Goal: Task Accomplishment & Management: Use online tool/utility

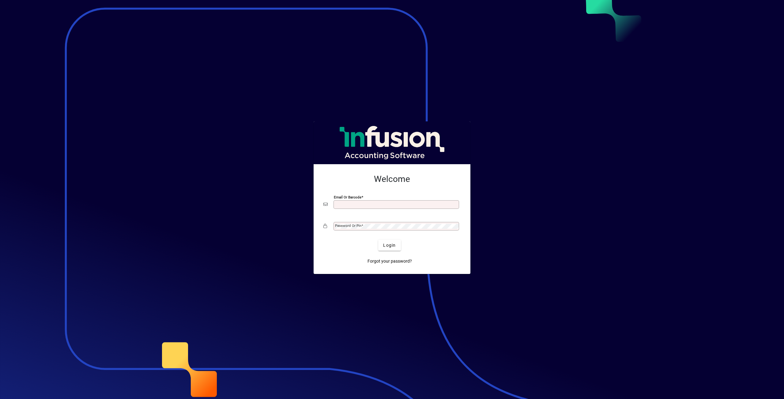
click at [358, 204] on input "Email or Barcode" at bounding box center [397, 204] width 124 height 5
type input "**********"
click at [339, 227] on mat-label "Password or Pin" at bounding box center [348, 226] width 26 height 4
click at [389, 249] on span "Login" at bounding box center [389, 245] width 13 height 6
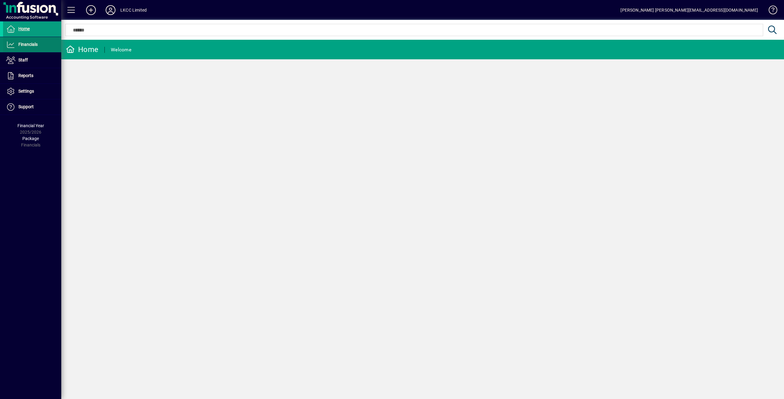
click at [22, 45] on span "Financials" at bounding box center [27, 44] width 19 height 5
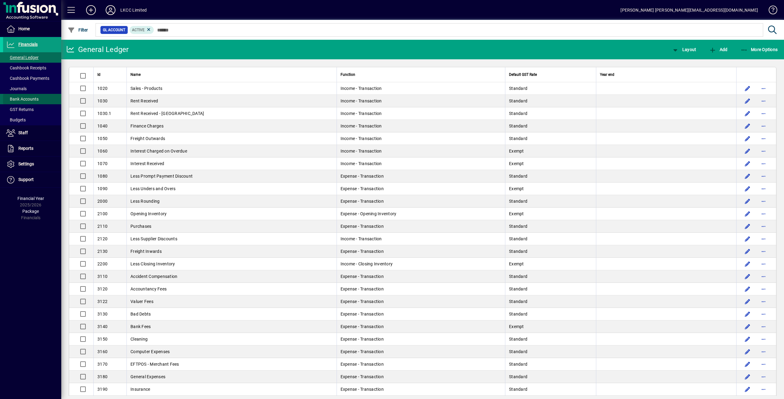
click at [13, 97] on span "Bank Accounts" at bounding box center [22, 99] width 32 height 5
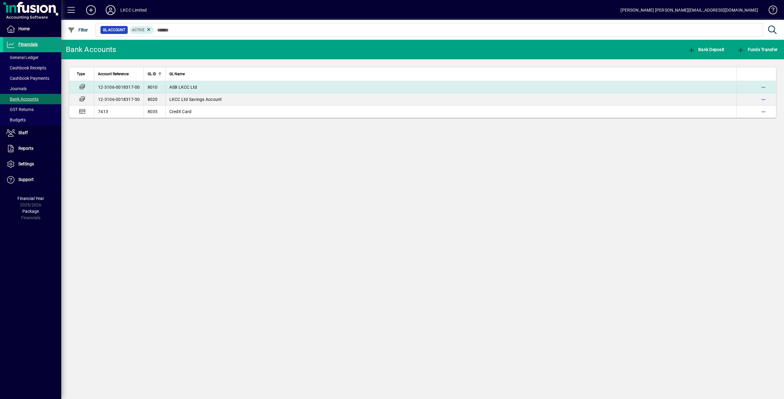
click at [173, 86] on span "ASB LKCC Ltd" at bounding box center [183, 87] width 28 height 5
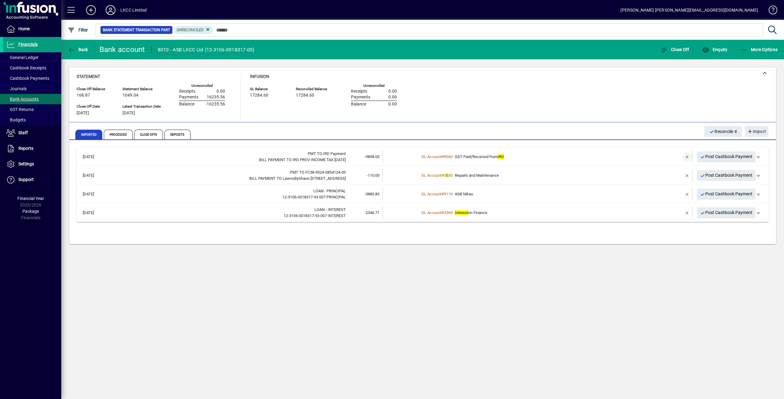
click at [686, 155] on span "button" at bounding box center [687, 157] width 15 height 15
click at [462, 160] on td "1 suggestion" at bounding box center [537, 157] width 237 height 13
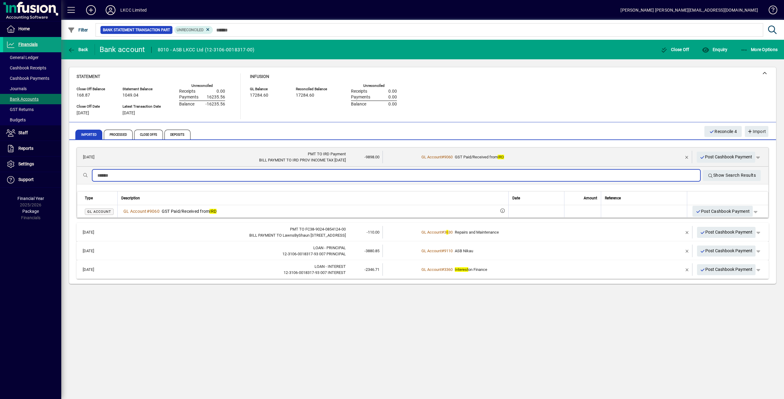
click at [107, 176] on input "text" at bounding box center [396, 175] width 598 height 7
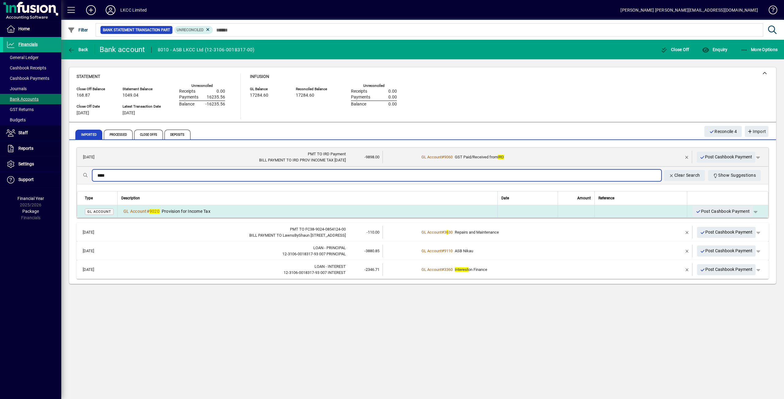
type input "****"
click at [204, 211] on span "Provision for Income Tax" at bounding box center [186, 211] width 49 height 5
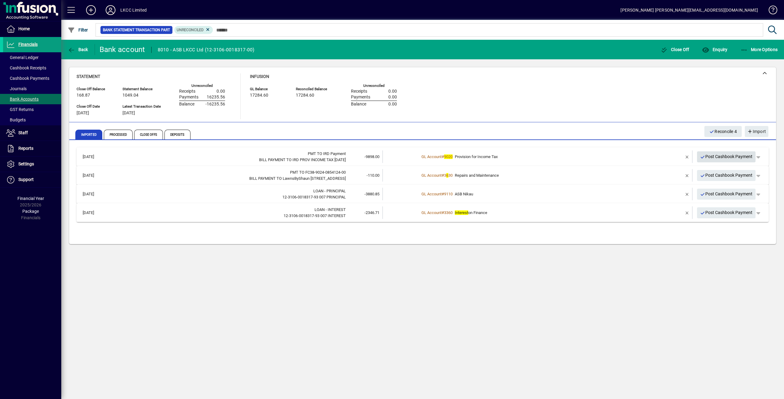
click at [723, 157] on span "Post Cashbook Payment" at bounding box center [726, 157] width 53 height 10
click at [729, 158] on span "Post Cashbook Payment" at bounding box center [726, 157] width 53 height 10
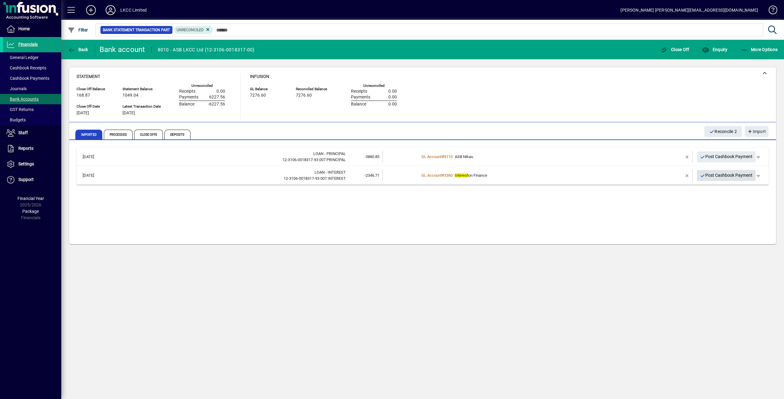
click at [733, 176] on span "Post Cashbook Payment" at bounding box center [726, 176] width 53 height 10
click at [727, 157] on span "Post Cashbook Payment" at bounding box center [726, 157] width 53 height 10
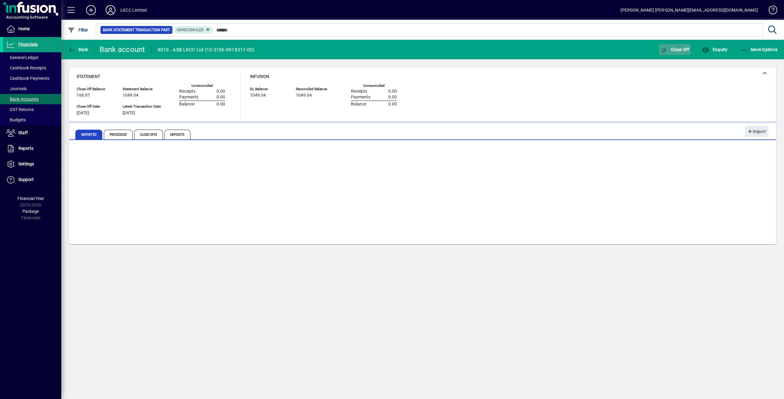
click at [673, 52] on span "Close Off" at bounding box center [674, 49] width 29 height 5
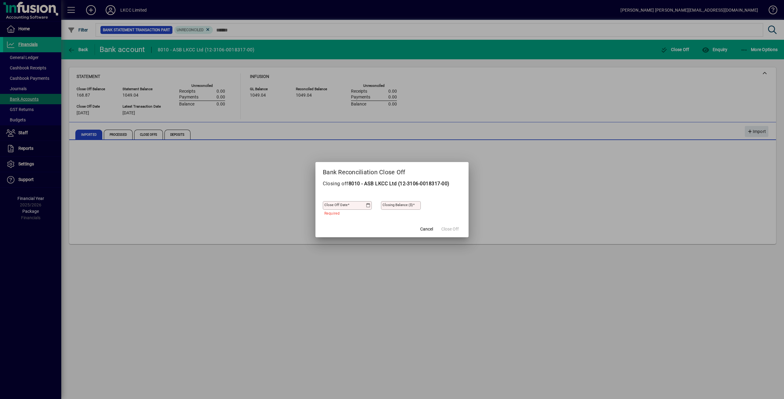
click at [369, 204] on icon at bounding box center [368, 205] width 5 height 5
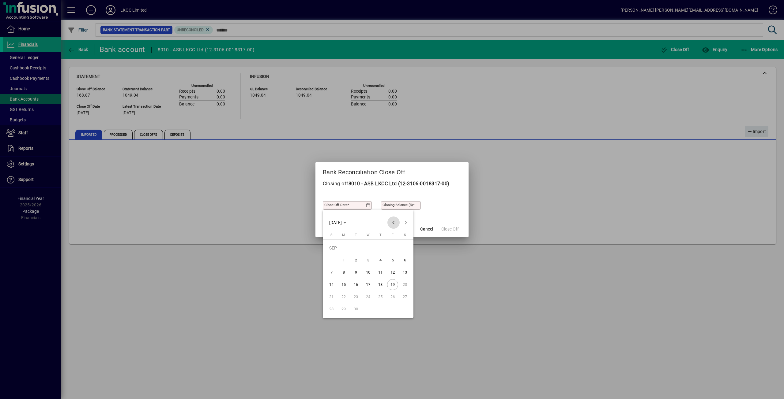
click at [392, 222] on span "Previous month" at bounding box center [393, 223] width 12 height 12
click at [330, 307] on span "31" at bounding box center [331, 309] width 11 height 11
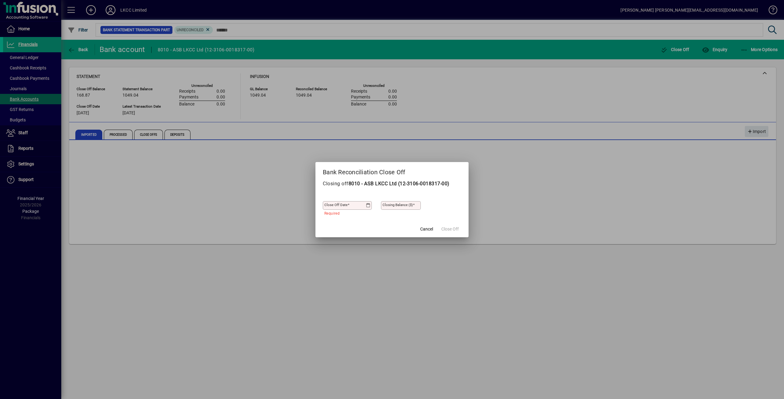
type input "**********"
click at [386, 203] on mat-label "Closing Balance ($)" at bounding box center [397, 205] width 30 height 4
click at [386, 203] on input "Closing Balance ($)" at bounding box center [401, 205] width 38 height 5
type input "*******"
click at [450, 231] on span "Close Off" at bounding box center [449, 229] width 17 height 6
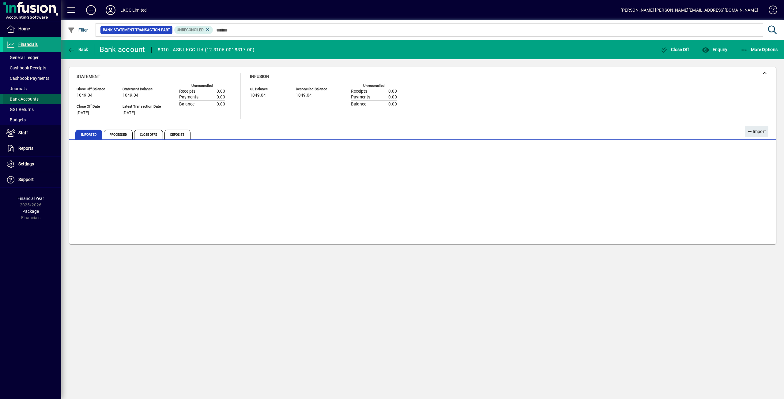
click at [21, 97] on span "Bank Accounts" at bounding box center [22, 99] width 32 height 5
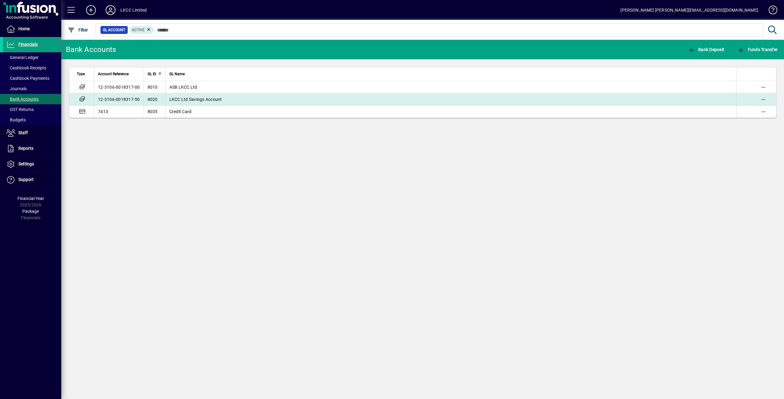
click at [140, 97] on td "12-3106-0018317-50" at bounding box center [119, 99] width 50 height 12
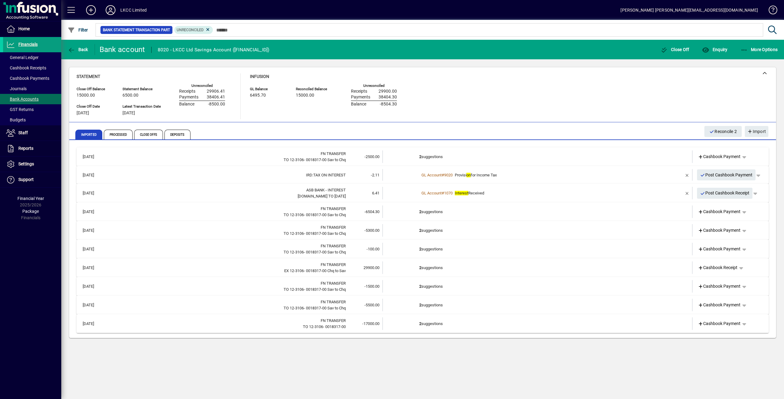
click at [493, 157] on td "2 suggestions" at bounding box center [537, 157] width 237 height 13
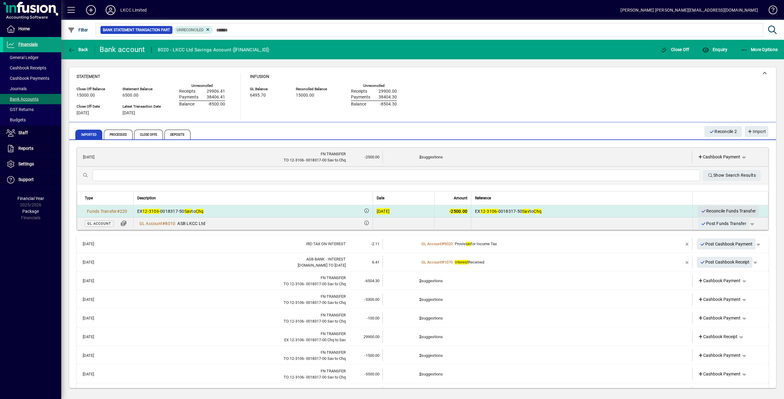
click at [715, 209] on span "Reconcile Funds Transfer" at bounding box center [728, 211] width 55 height 10
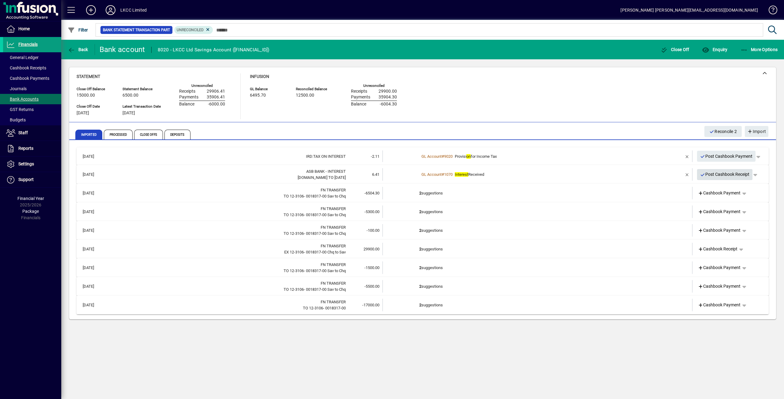
click at [721, 176] on span "Post Cashbook Receipt" at bounding box center [725, 175] width 50 height 10
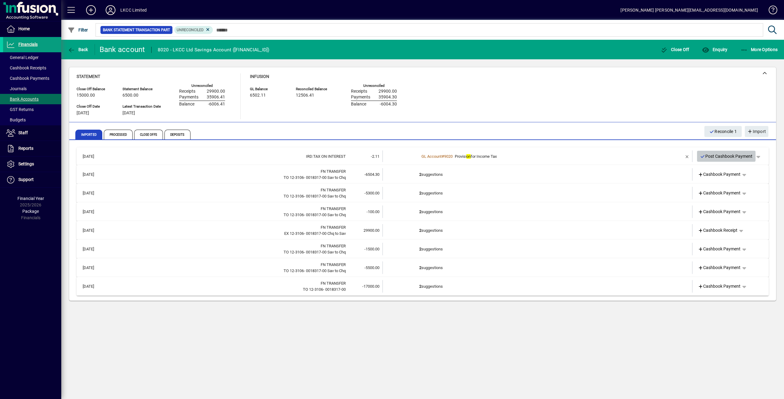
click at [720, 156] on span "Post Cashbook Payment" at bounding box center [726, 157] width 53 height 10
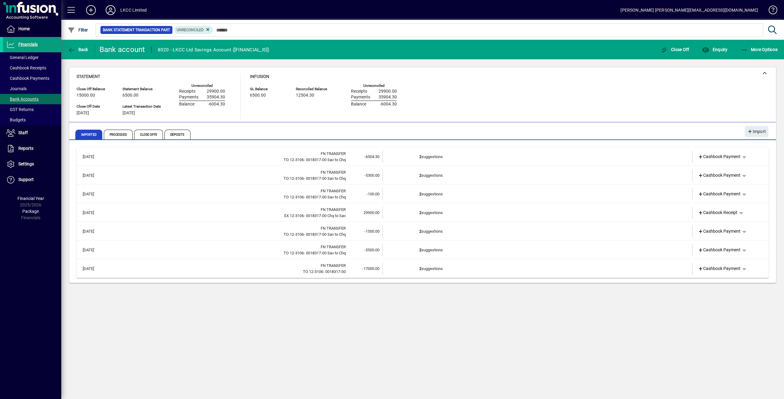
click at [474, 159] on td "2 suggestions" at bounding box center [537, 157] width 237 height 13
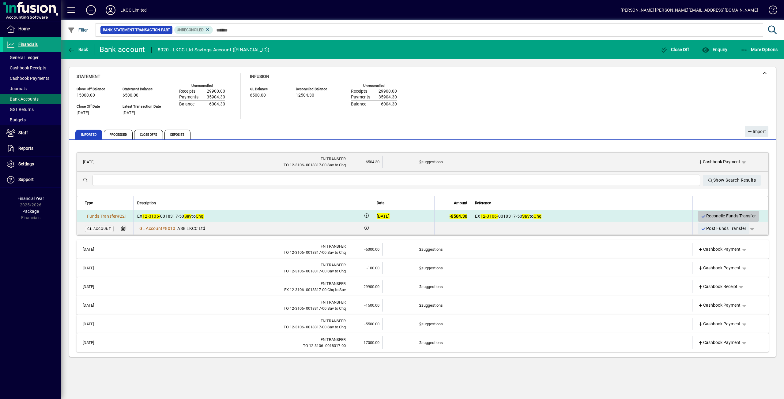
click at [715, 215] on span "Reconcile Funds Transfer" at bounding box center [728, 216] width 55 height 10
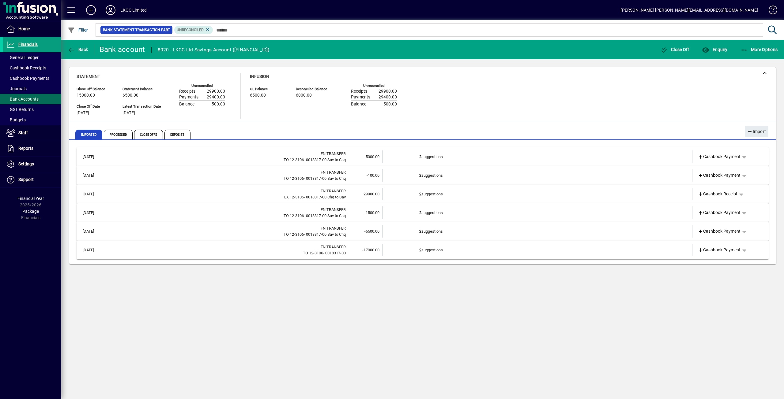
click at [429, 158] on td "2 suggestions" at bounding box center [537, 157] width 237 height 13
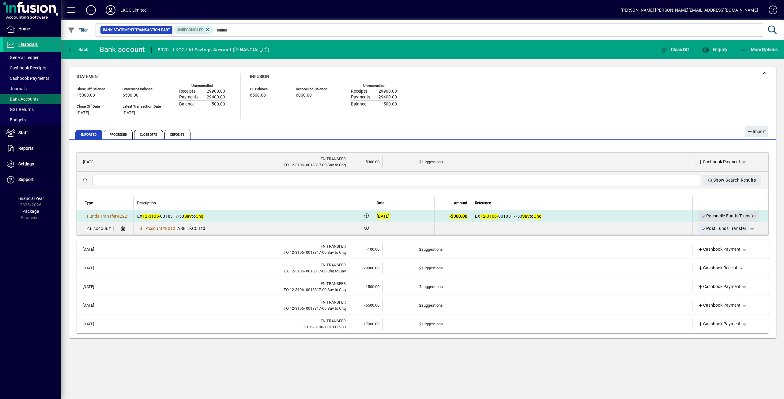
click at [714, 215] on span "Reconcile Funds Transfer" at bounding box center [728, 216] width 55 height 10
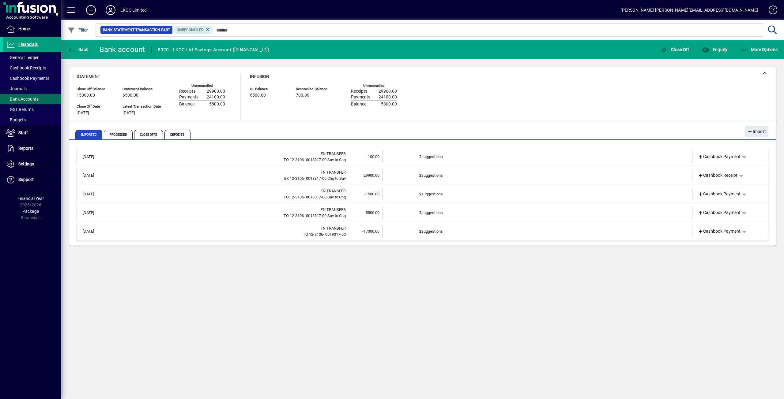
click at [439, 153] on td "2 suggestions" at bounding box center [537, 157] width 237 height 13
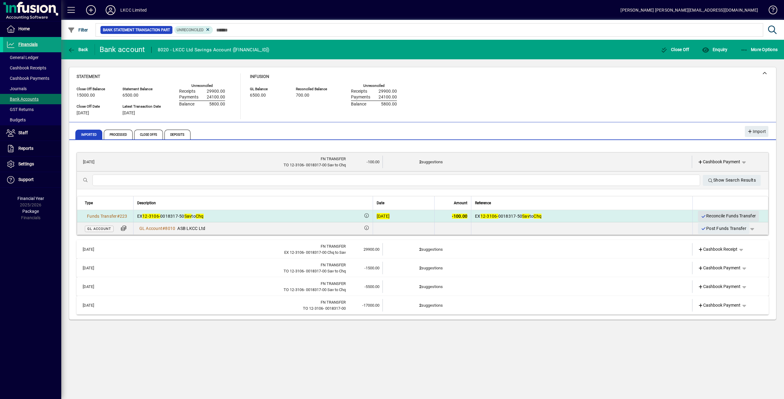
click at [720, 216] on span "Reconcile Funds Transfer" at bounding box center [728, 216] width 55 height 10
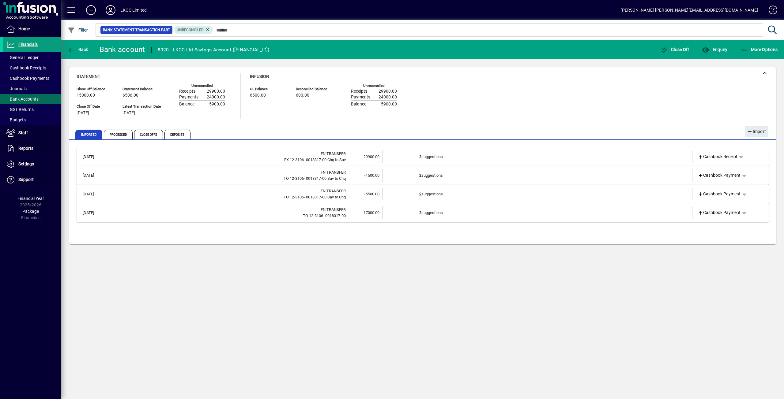
click at [431, 156] on td "2 suggestions" at bounding box center [537, 157] width 237 height 13
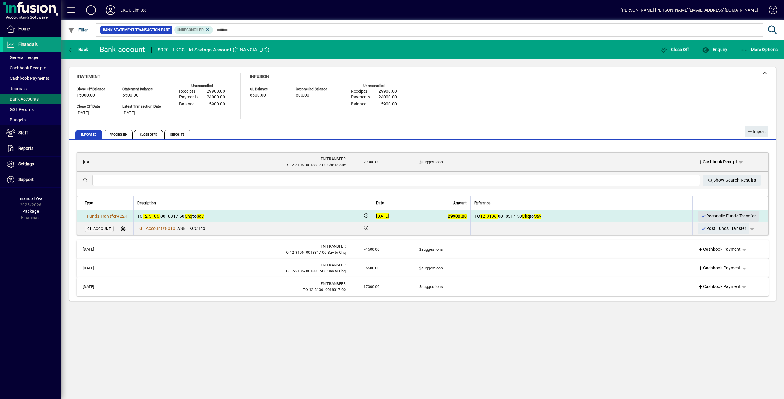
click at [713, 213] on span "Reconcile Funds Transfer" at bounding box center [728, 216] width 55 height 10
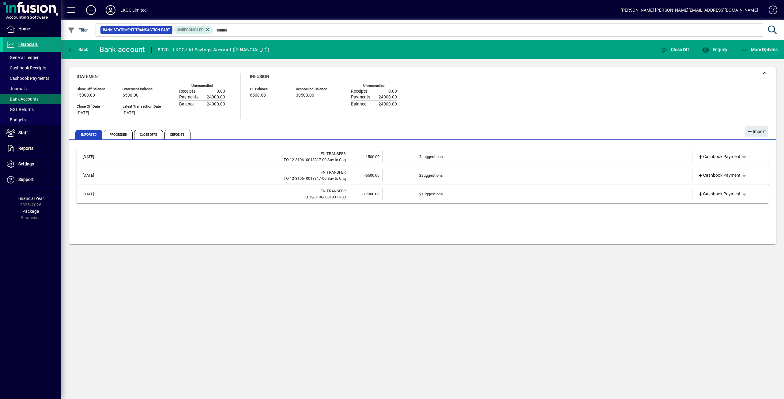
click at [454, 159] on td "2 suggestions" at bounding box center [537, 157] width 237 height 13
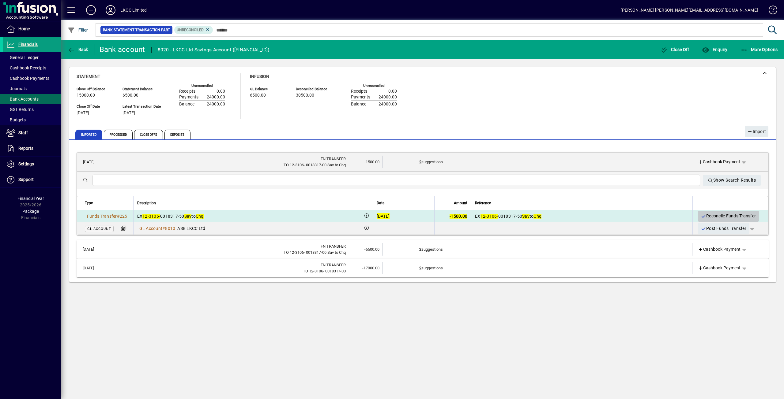
click at [717, 215] on span "Reconcile Funds Transfer" at bounding box center [728, 216] width 55 height 10
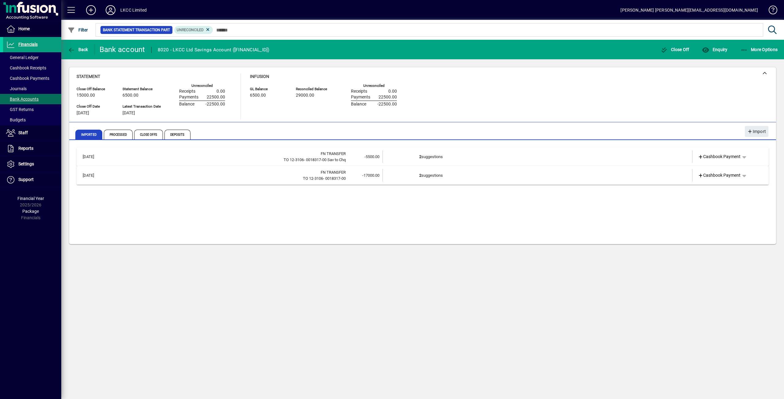
click at [436, 159] on td "2 suggestions" at bounding box center [537, 157] width 237 height 13
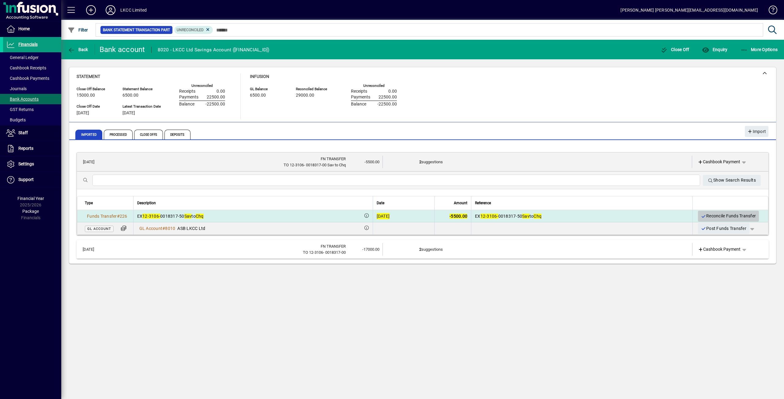
click at [731, 215] on span "Reconcile Funds Transfer" at bounding box center [728, 216] width 55 height 10
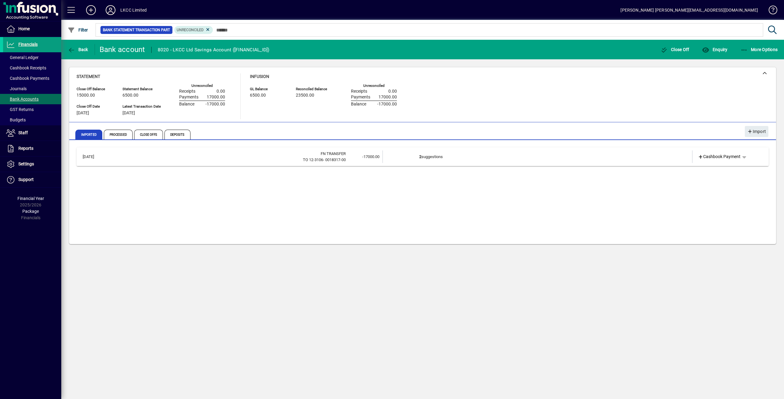
click at [429, 158] on td "2 suggestions" at bounding box center [537, 157] width 237 height 13
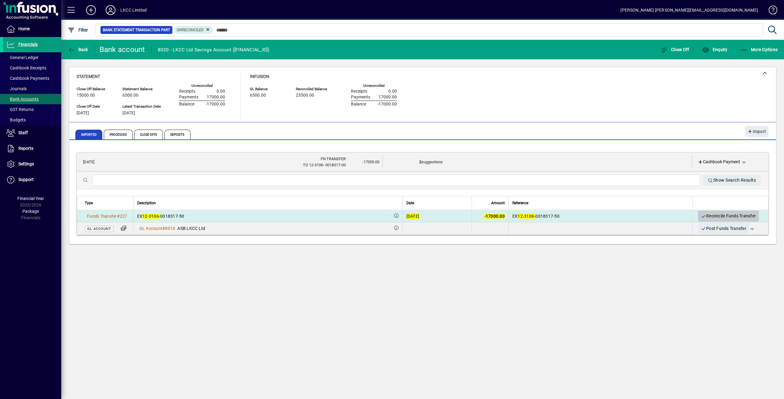
click at [726, 215] on span "Reconcile Funds Transfer" at bounding box center [728, 216] width 55 height 10
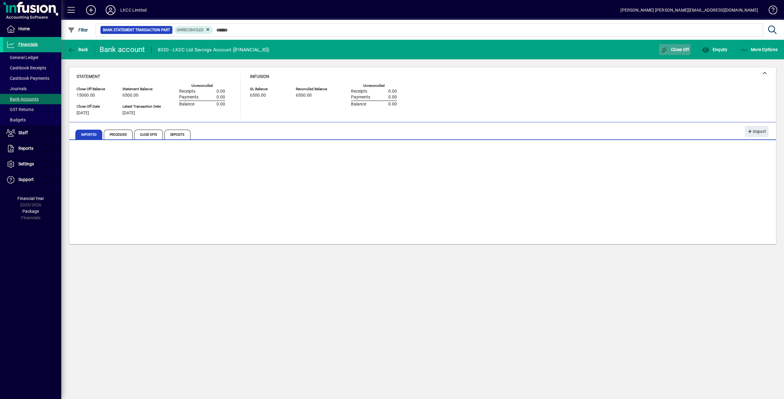
click at [681, 47] on span "Close Off" at bounding box center [674, 49] width 29 height 5
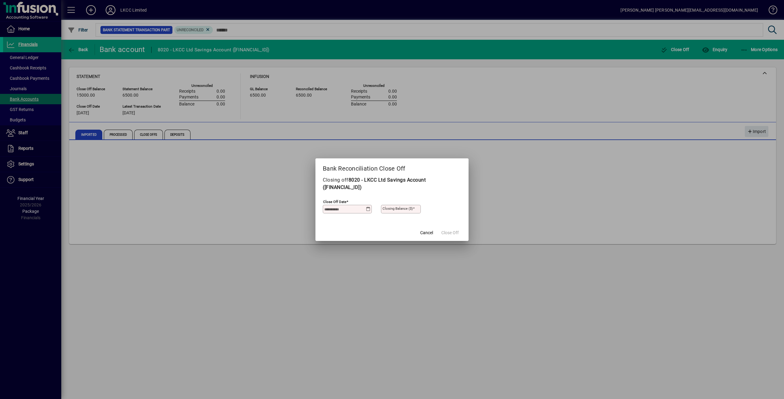
click at [369, 210] on icon at bounding box center [368, 209] width 5 height 5
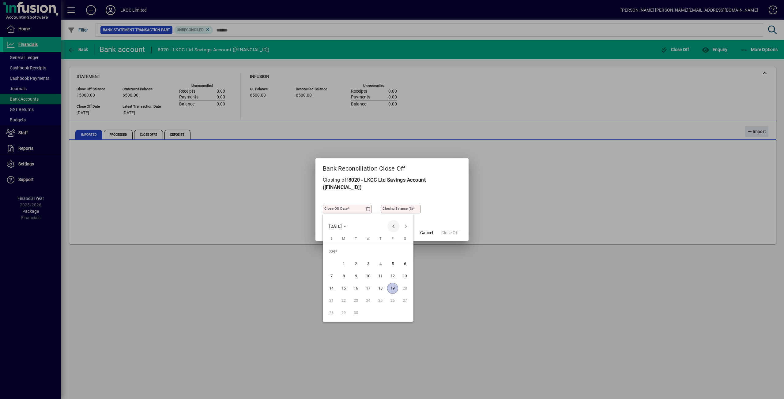
click at [393, 226] on span "Previous month" at bounding box center [393, 226] width 12 height 12
click at [332, 313] on span "31" at bounding box center [331, 313] width 11 height 11
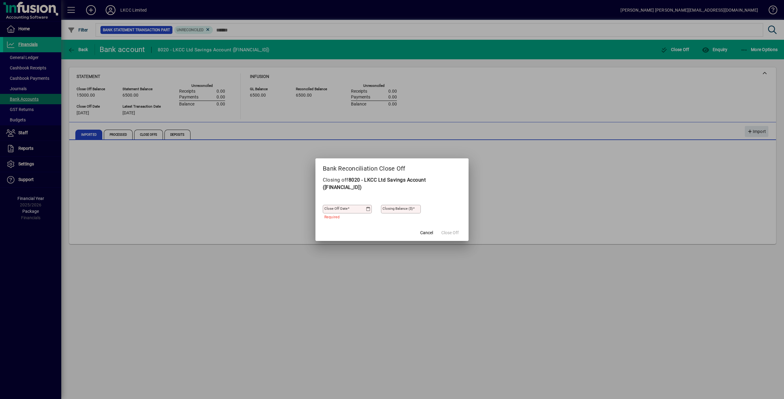
type input "**********"
click at [389, 207] on mat-label "Closing Balance ($)" at bounding box center [397, 209] width 30 height 4
click at [389, 207] on input "Closing Balance ($)" at bounding box center [401, 209] width 38 height 5
type input "*******"
click at [455, 232] on span "Close Off" at bounding box center [449, 233] width 17 height 6
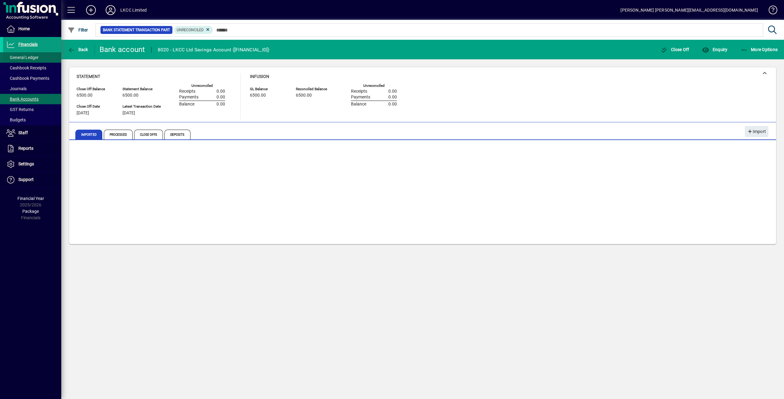
click at [17, 58] on span "General Ledger" at bounding box center [22, 57] width 32 height 5
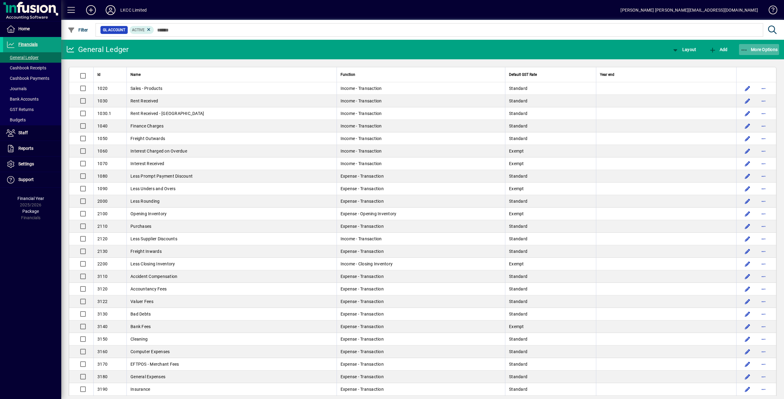
click at [762, 48] on span "More Options" at bounding box center [758, 49] width 37 height 5
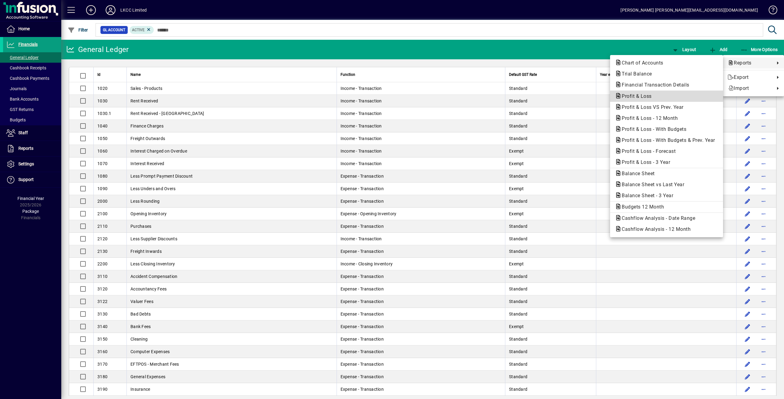
click at [637, 97] on span "Profit & Loss" at bounding box center [635, 96] width 40 height 6
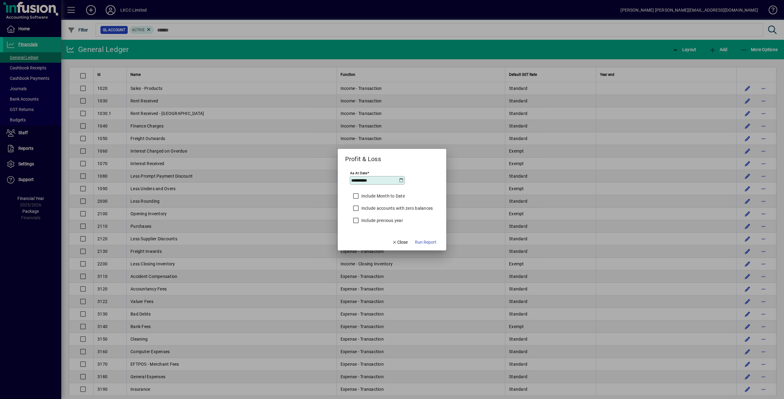
click at [401, 179] on icon at bounding box center [401, 180] width 5 height 5
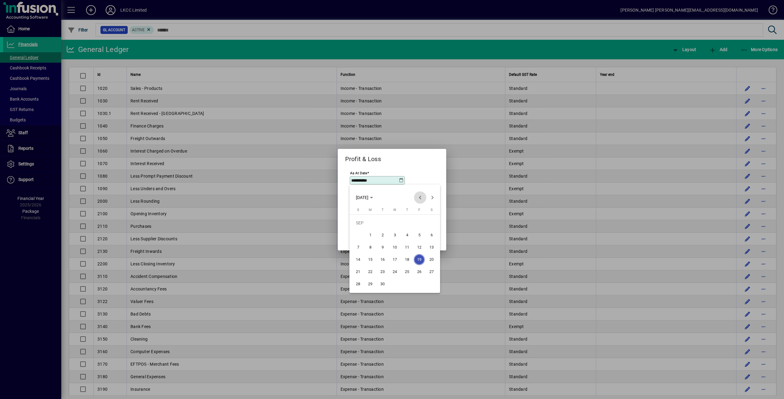
click at [420, 196] on span "Previous month" at bounding box center [420, 198] width 12 height 12
click at [357, 282] on span "31" at bounding box center [357, 284] width 11 height 11
type input "**********"
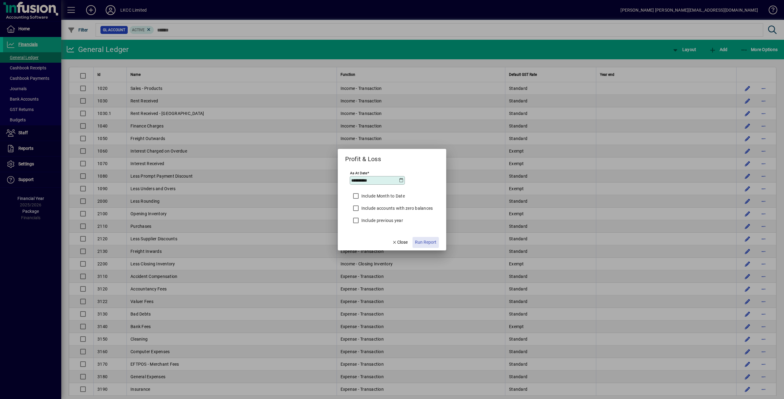
click at [428, 240] on span "Run Report" at bounding box center [425, 242] width 21 height 6
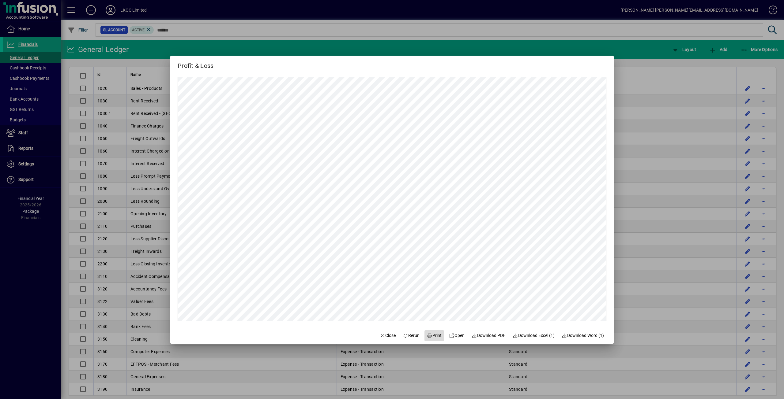
click at [432, 335] on span "Print" at bounding box center [434, 336] width 15 height 6
click at [382, 335] on span "Close" at bounding box center [388, 336] width 16 height 6
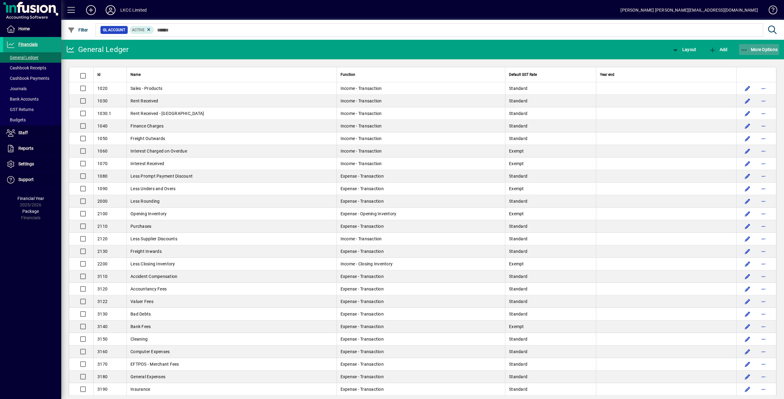
click at [760, 47] on span "More Options" at bounding box center [758, 49] width 37 height 5
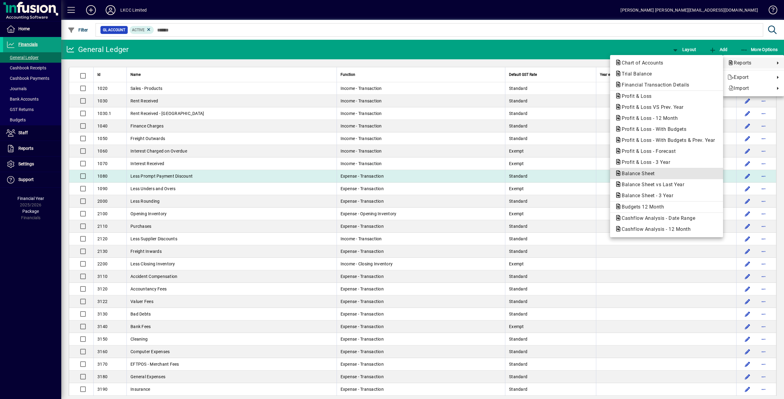
click at [645, 175] on span "Balance Sheet" at bounding box center [636, 174] width 43 height 6
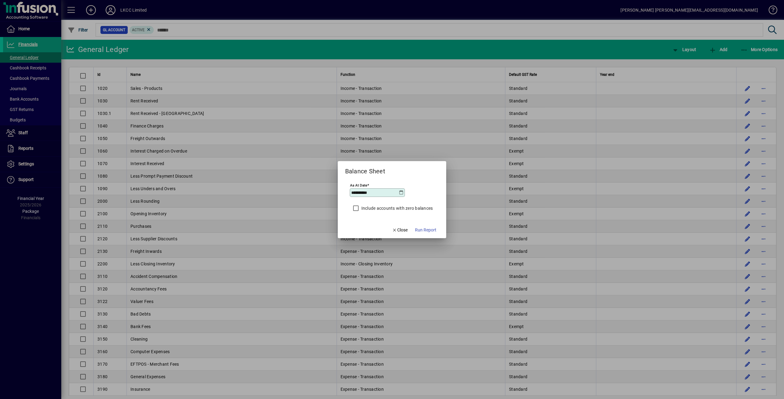
click at [401, 192] on icon at bounding box center [401, 192] width 5 height 5
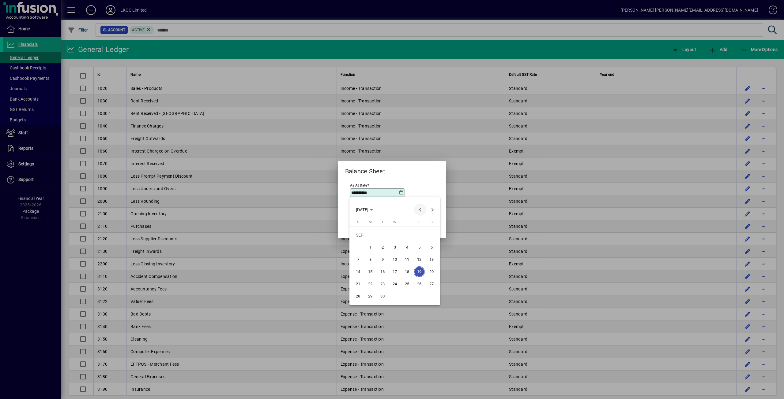
click at [418, 210] on span "Previous month" at bounding box center [420, 210] width 12 height 12
click at [357, 292] on span "31" at bounding box center [357, 296] width 11 height 11
type input "**********"
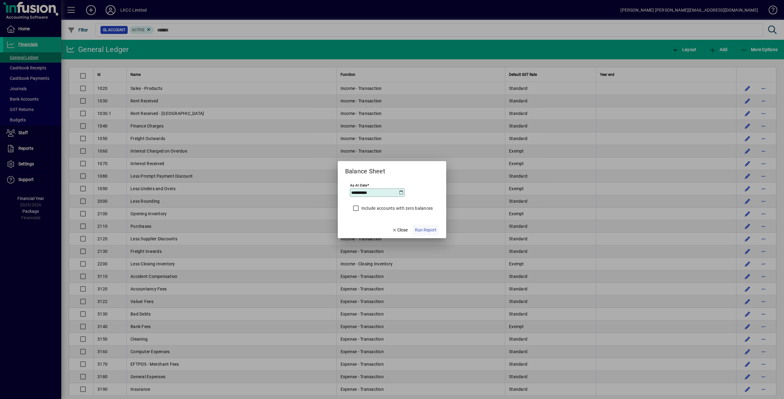
click at [426, 229] on span "Run Report" at bounding box center [425, 230] width 21 height 6
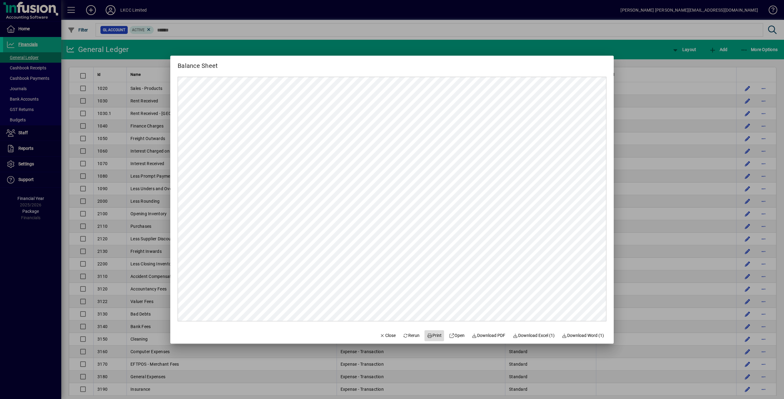
click at [431, 334] on span "Print" at bounding box center [434, 336] width 15 height 6
click at [382, 334] on span "Close" at bounding box center [388, 336] width 16 height 6
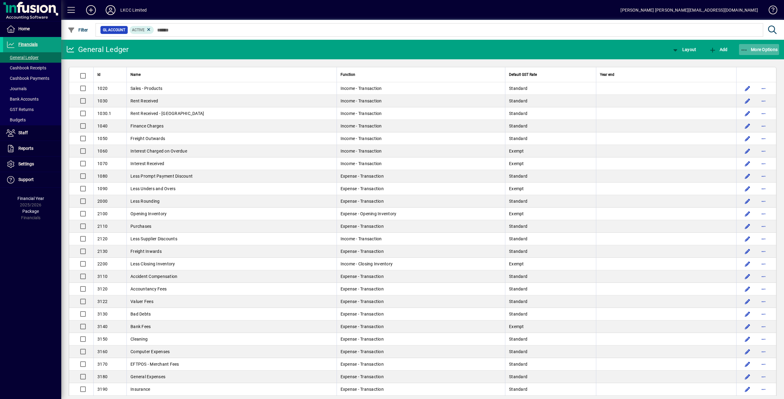
click at [756, 47] on span "More Options" at bounding box center [758, 49] width 37 height 5
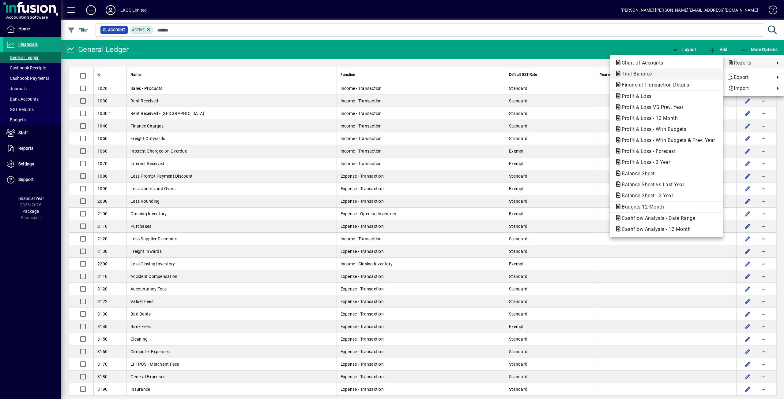
click at [633, 74] on span "Trial Balance" at bounding box center [635, 74] width 40 height 6
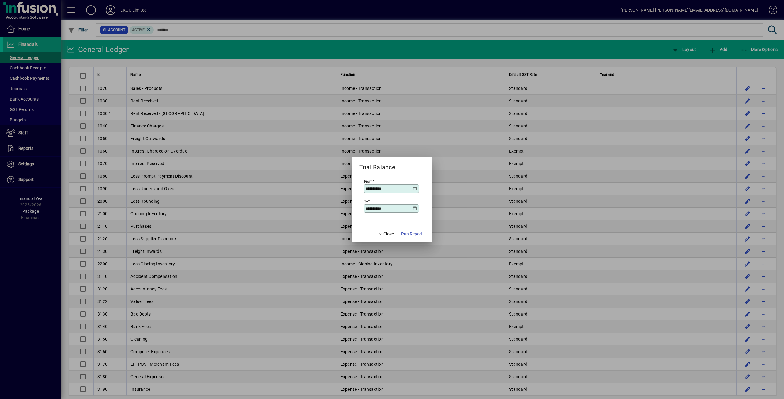
click at [414, 189] on icon at bounding box center [415, 188] width 5 height 5
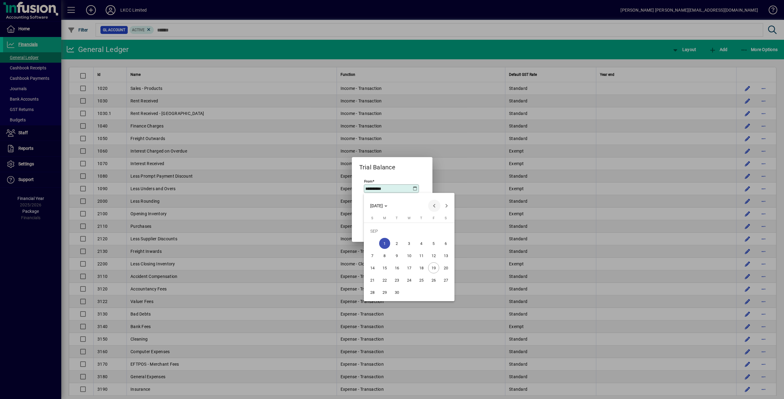
click at [433, 205] on span "Previous month" at bounding box center [434, 206] width 12 height 12
click at [434, 231] on span "1" at bounding box center [433, 231] width 11 height 11
type input "**********"
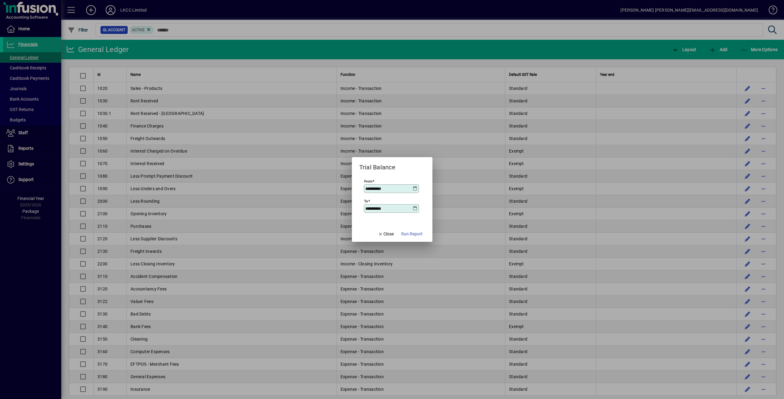
click at [416, 208] on icon at bounding box center [415, 208] width 5 height 5
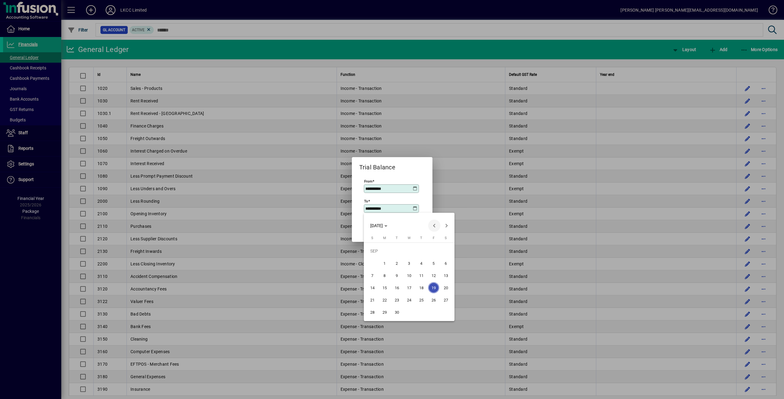
click at [435, 225] on span "Previous month" at bounding box center [434, 226] width 12 height 12
click at [369, 311] on span "31" at bounding box center [372, 312] width 11 height 11
type input "**********"
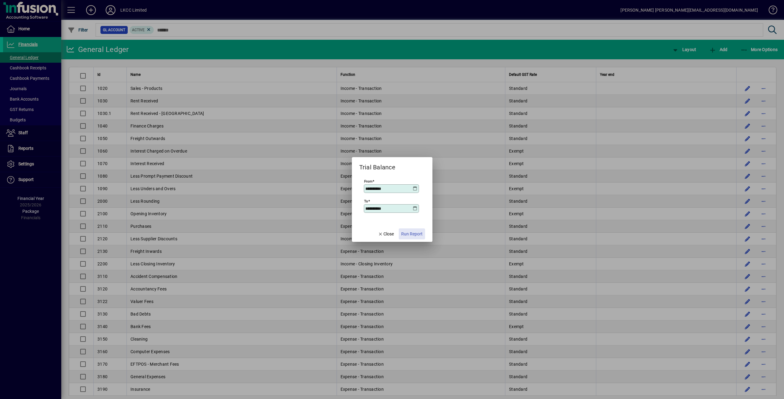
click at [408, 234] on span "Run Report" at bounding box center [411, 234] width 21 height 6
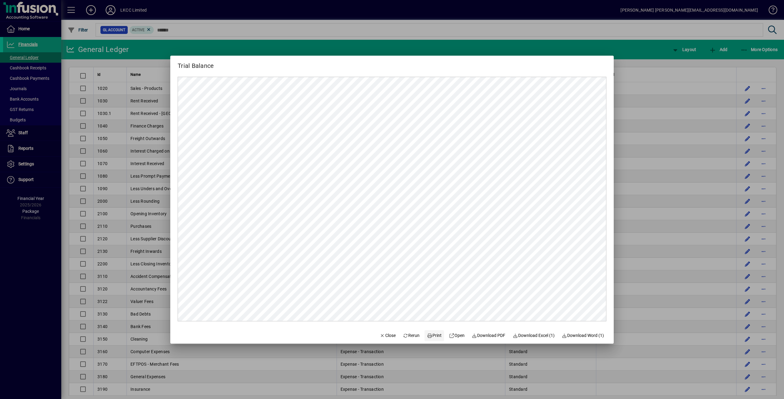
click at [428, 335] on span "Print" at bounding box center [434, 336] width 15 height 6
click at [381, 335] on span "Close" at bounding box center [388, 336] width 16 height 6
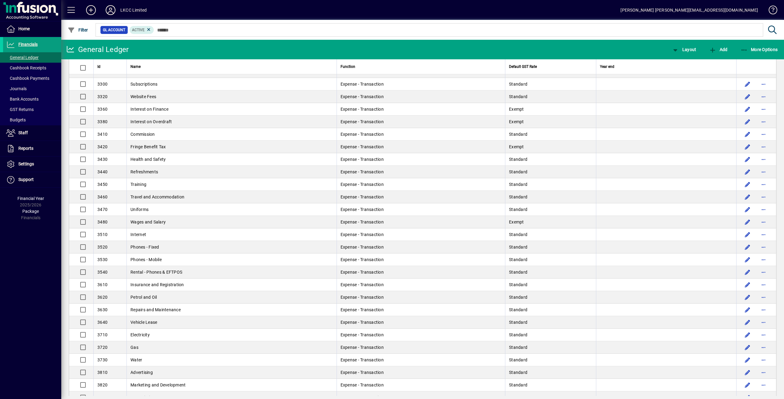
scroll to position [416, 0]
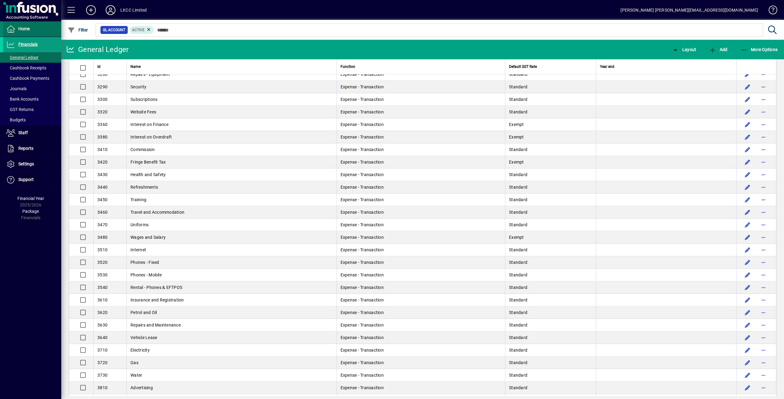
click at [20, 28] on span "Home" at bounding box center [23, 28] width 11 height 5
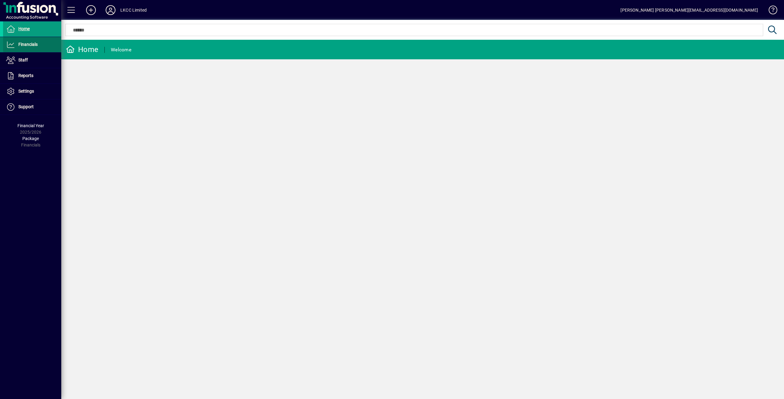
click at [29, 48] on span "Financials" at bounding box center [20, 44] width 35 height 7
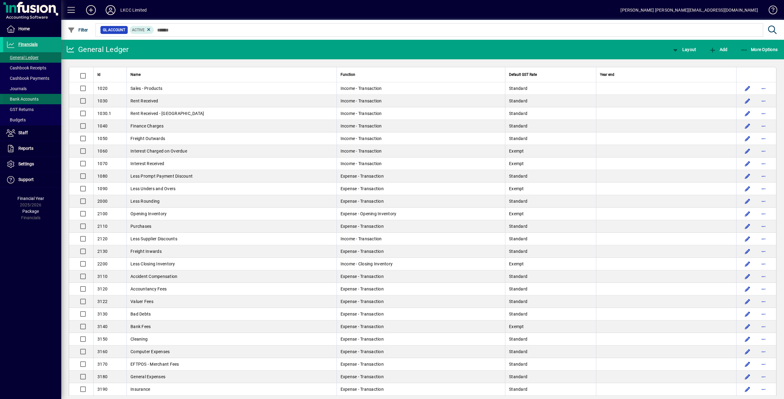
click at [27, 98] on span "Bank Accounts" at bounding box center [22, 99] width 32 height 5
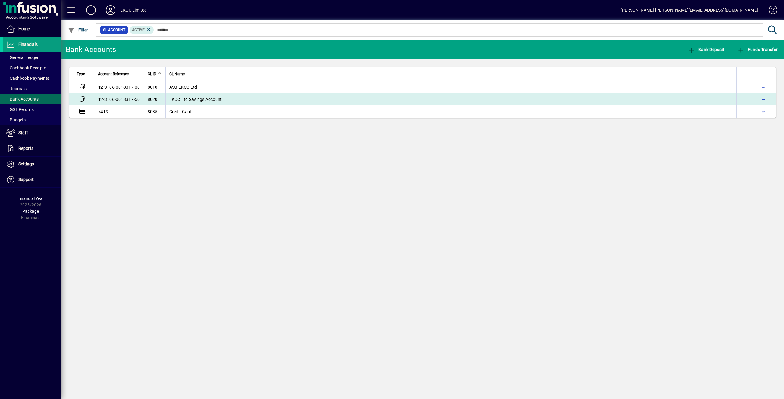
click at [223, 96] on td "LKCC Ltd Savings Account" at bounding box center [450, 99] width 571 height 12
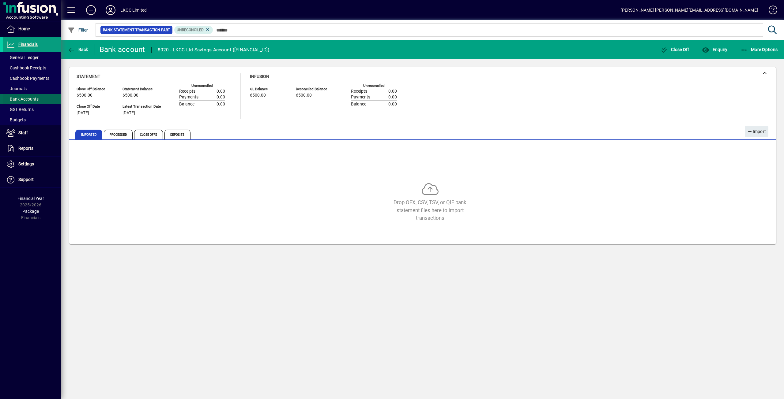
click at [29, 100] on span "Bank Accounts" at bounding box center [22, 99] width 32 height 5
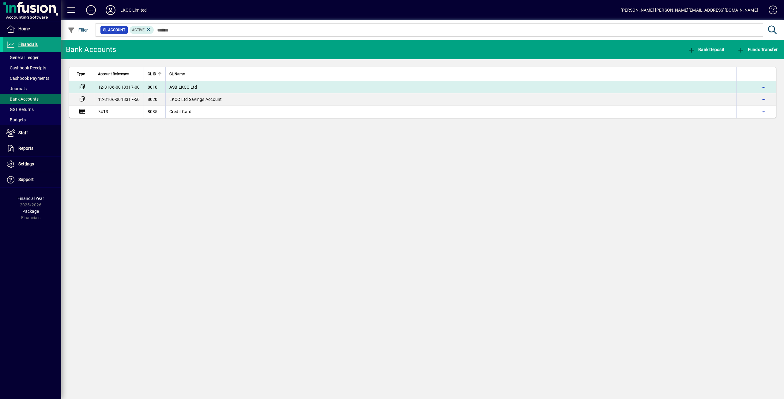
click at [208, 83] on td "ASB LKCC Ltd" at bounding box center [450, 87] width 571 height 12
